Goal: Transaction & Acquisition: Purchase product/service

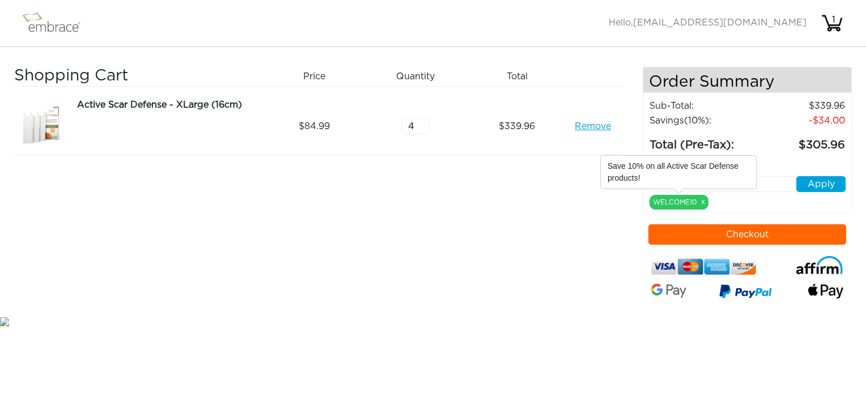
click at [762, 177] on input "text" at bounding box center [722, 184] width 146 height 16
click at [608, 206] on div "Shopping Cart Price Quantity Qty Total Active Scar Defense - XLarge (16cm) Remo…" at bounding box center [328, 191] width 629 height 248
click at [569, 149] on div "339.96" at bounding box center [521, 126] width 101 height 57
click at [764, 182] on input "text" at bounding box center [722, 184] width 146 height 16
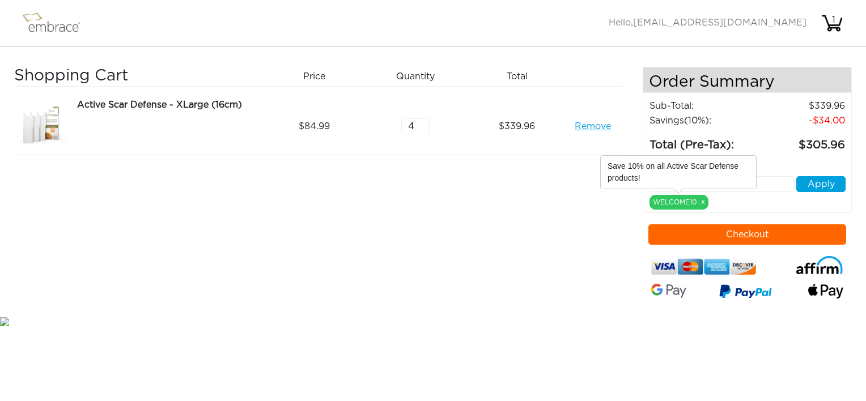
click at [586, 202] on div "Shopping Cart Price Quantity Qty Total Active Scar Defense - XLarge (16cm) Remo…" at bounding box center [328, 191] width 629 height 248
click at [733, 179] on div "Save 10% on all Active Scar Defense products!" at bounding box center [678, 172] width 155 height 33
click at [756, 138] on td "Total (Pre-Tax):" at bounding box center [703, 141] width 108 height 26
click at [691, 201] on div "WELCOME10 x" at bounding box center [679, 202] width 59 height 15
click at [701, 200] on link "x" at bounding box center [703, 202] width 4 height 10
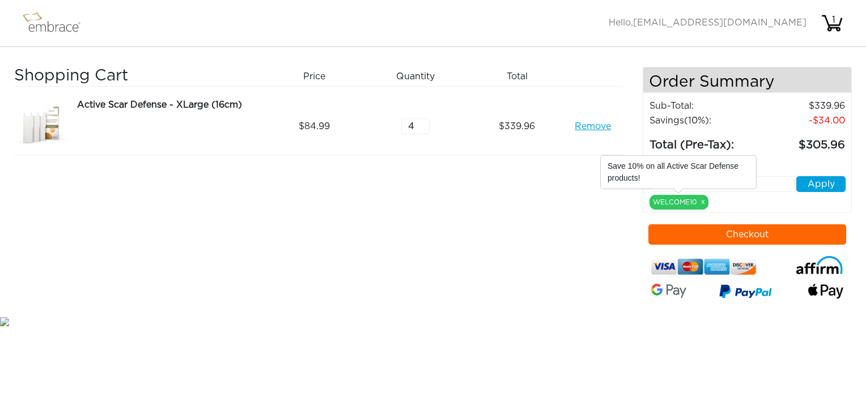
click at [609, 211] on div "Shopping Cart Price Quantity Qty Total Active Scar Defense - XLarge (16cm) Remo…" at bounding box center [328, 191] width 629 height 248
click at [43, 29] on img at bounding box center [57, 23] width 74 height 28
click at [672, 178] on input "text" at bounding box center [722, 184] width 146 height 16
type input "DOUBLETHEFUN"
click at [827, 181] on button "Apply" at bounding box center [821, 184] width 49 height 16
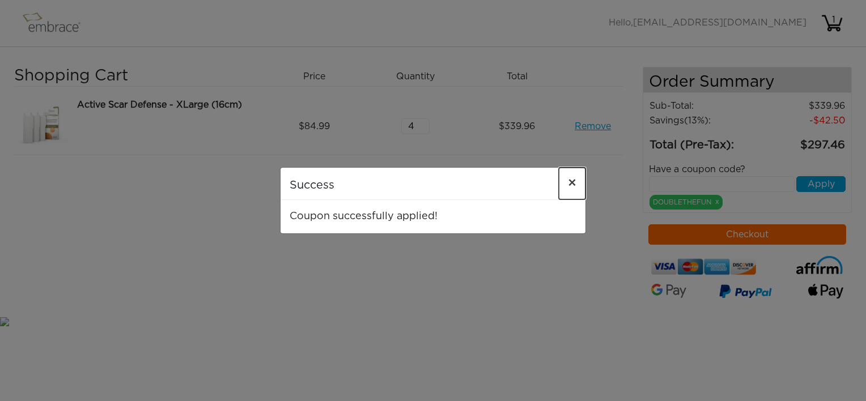
click at [571, 183] on span "×" at bounding box center [572, 184] width 9 height 14
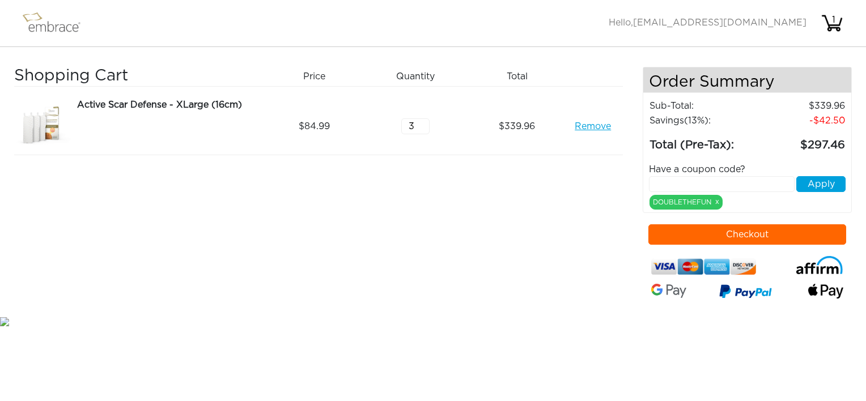
click at [421, 128] on input "3" at bounding box center [415, 126] width 28 height 16
type input "2"
click at [422, 127] on input "2" at bounding box center [415, 126] width 28 height 16
click at [585, 125] on link "Remove" at bounding box center [593, 127] width 36 height 14
